Goal: Information Seeking & Learning: Learn about a topic

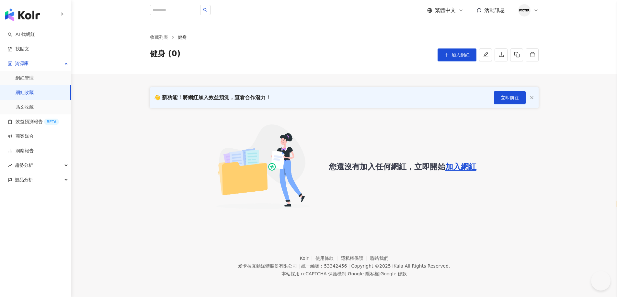
select select "*****"
click at [34, 92] on link "網紅收藏" at bounding box center [25, 93] width 18 height 6
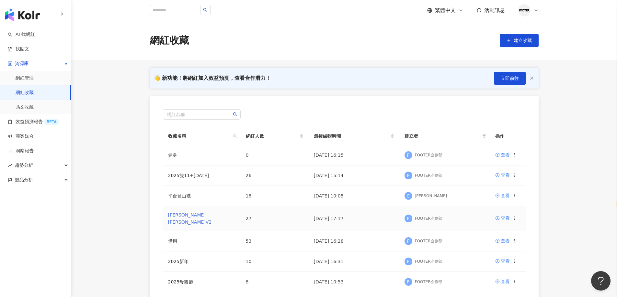
click at [182, 216] on link "[PERSON_NAME][PERSON_NAME]V2" at bounding box center [190, 219] width 44 height 12
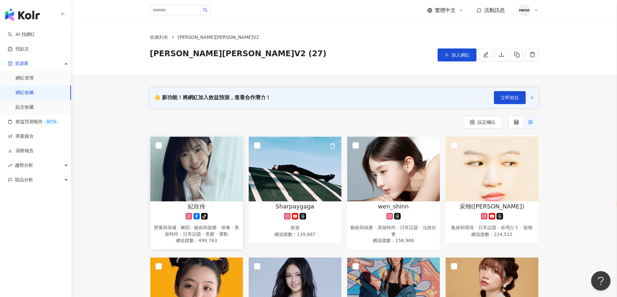
click at [199, 195] on img at bounding box center [196, 169] width 93 height 65
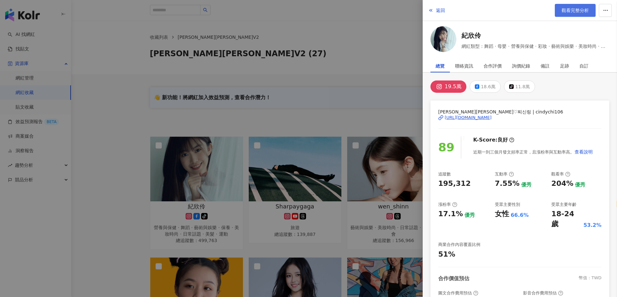
click at [576, 15] on link "觀看完整分析" at bounding box center [574, 10] width 41 height 13
click at [320, 28] on div at bounding box center [308, 148] width 617 height 297
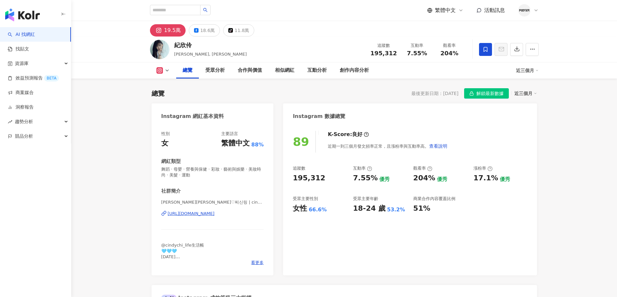
select select "*****"
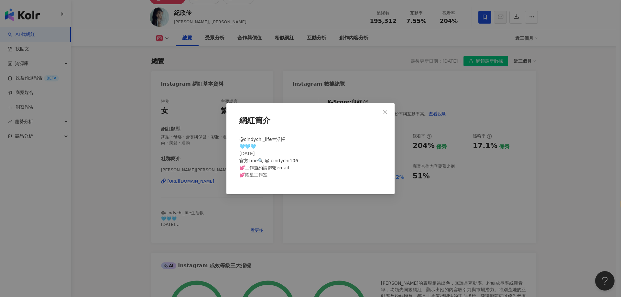
click at [228, 224] on div "網紅簡介 @cindychi_life生活帳 🩵🩵🩵 [DATE] 官方Line🔍 @ cindychi106 💕工作邀約請聯繫email 💕耀星工作室" at bounding box center [310, 148] width 621 height 297
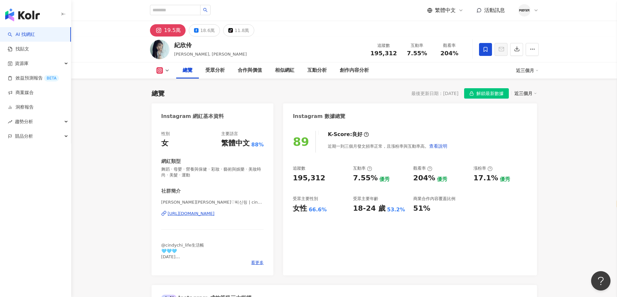
click at [482, 92] on span "解鎖最新數據" at bounding box center [489, 94] width 27 height 10
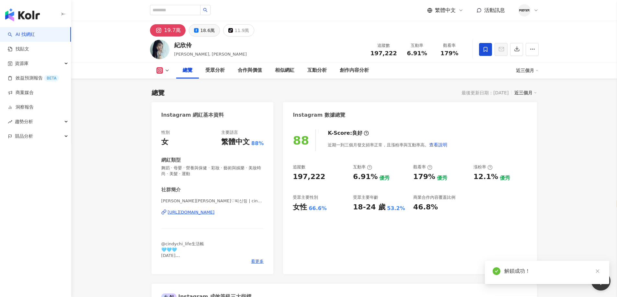
click at [208, 34] on div "18.6萬" at bounding box center [207, 30] width 15 height 9
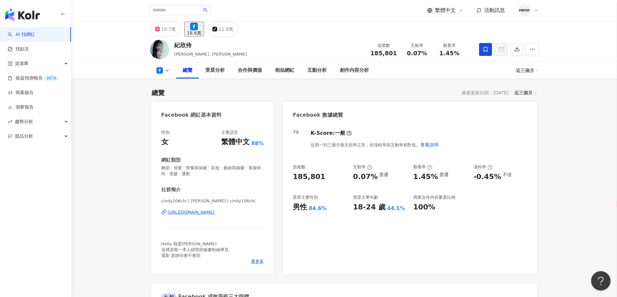
click at [233, 29] on div "11.9萬" at bounding box center [225, 29] width 15 height 9
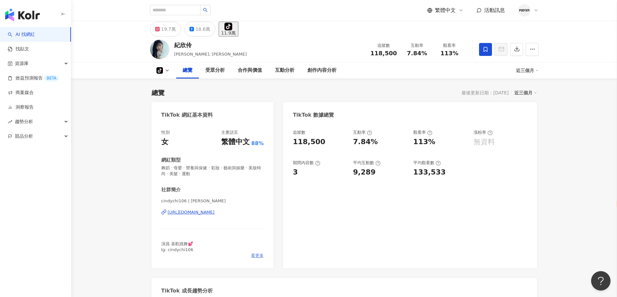
click at [256, 257] on span "看更多" at bounding box center [257, 256] width 13 height 6
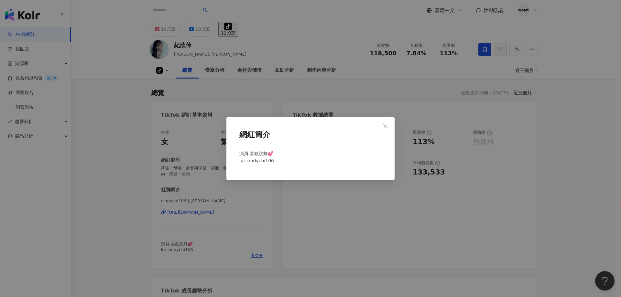
click at [383, 126] on span "Close" at bounding box center [385, 126] width 13 height 5
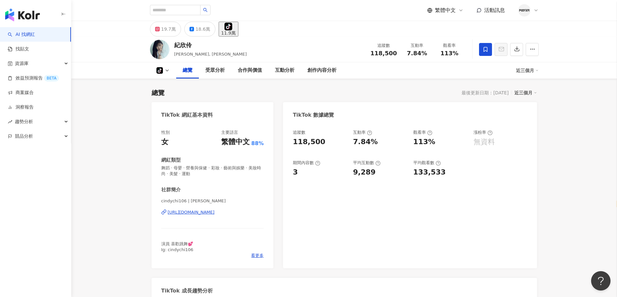
click at [214, 215] on div "[URL][DOMAIN_NAME]" at bounding box center [191, 213] width 47 height 6
